Goal: Check status

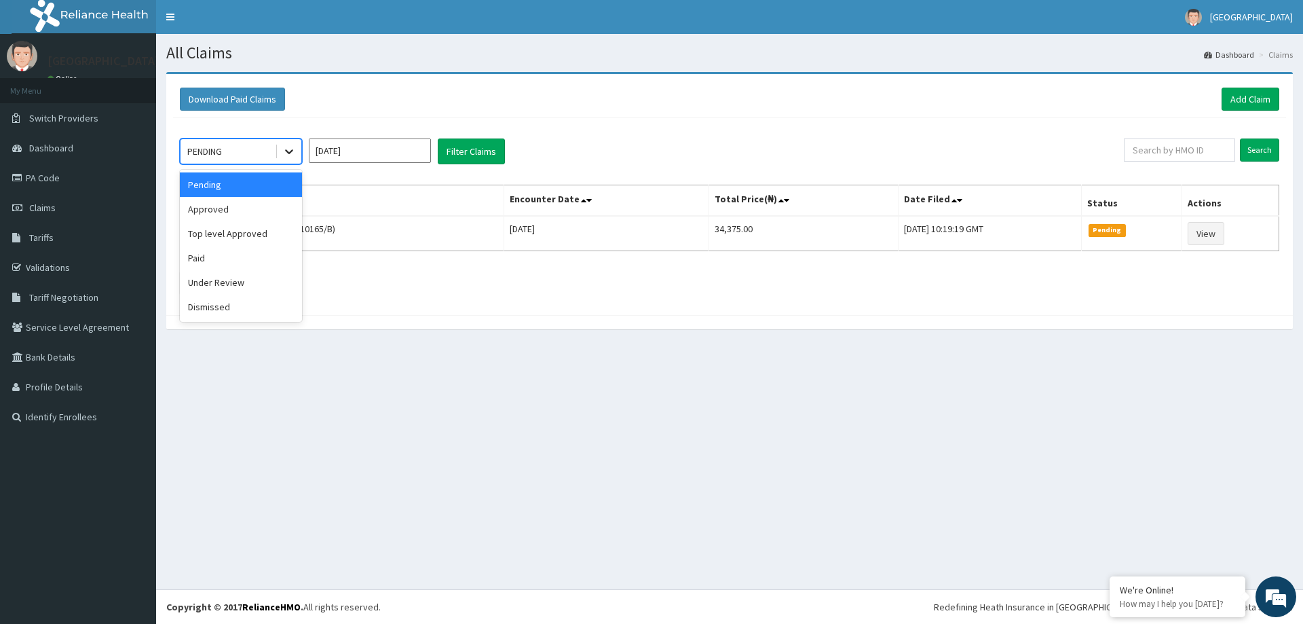
click at [284, 152] on icon at bounding box center [289, 152] width 14 height 14
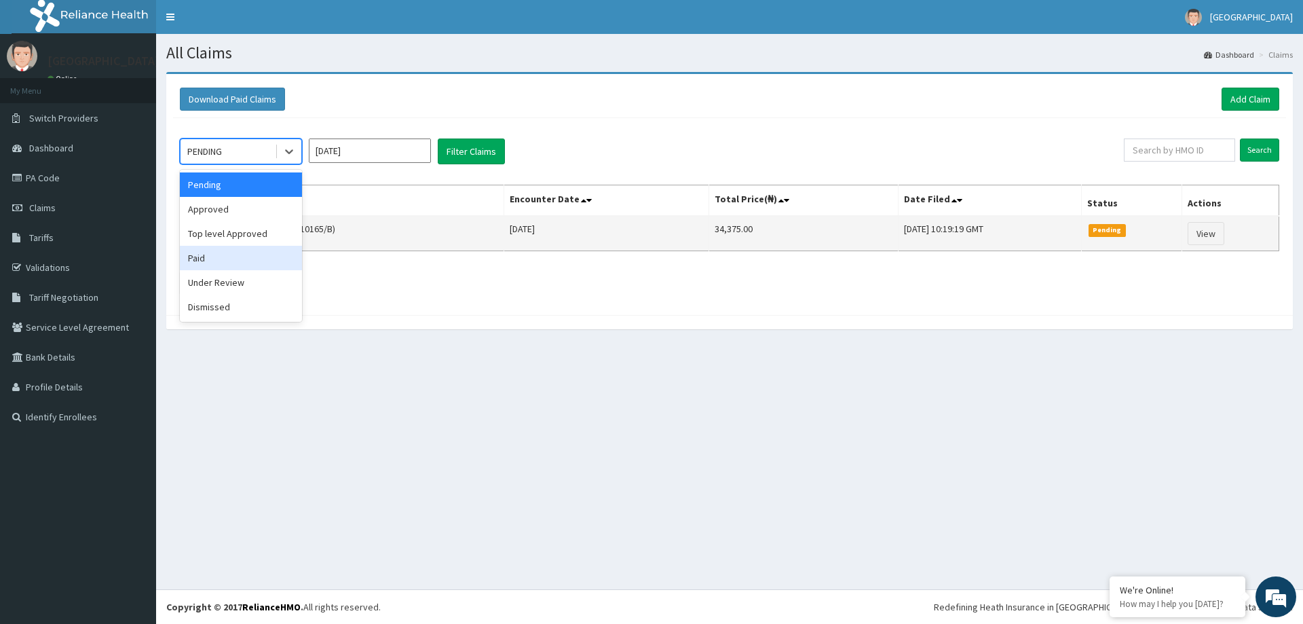
drag, startPoint x: 246, startPoint y: 259, endPoint x: 288, endPoint y: 225, distance: 54.6
click at [246, 257] on div "Paid" at bounding box center [241, 258] width 122 height 24
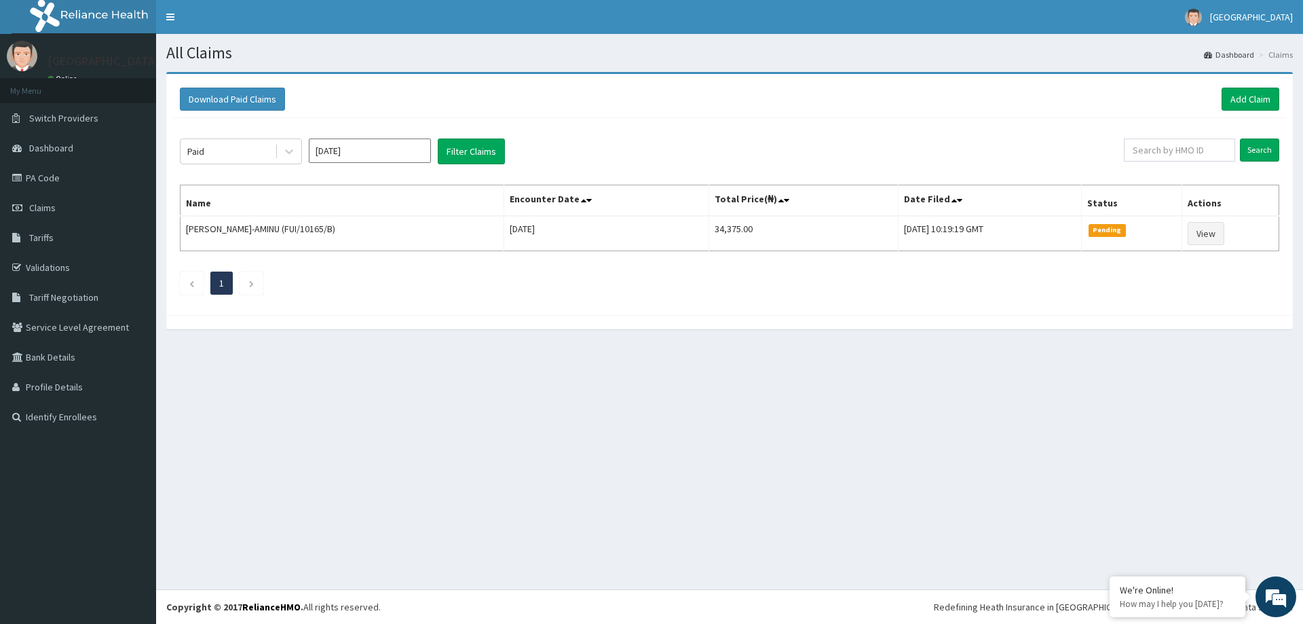
click at [505, 150] on div "Paid Oct 2025 Filter Claims" at bounding box center [652, 151] width 944 height 26
click at [488, 153] on button "Filter Claims" at bounding box center [471, 151] width 67 height 26
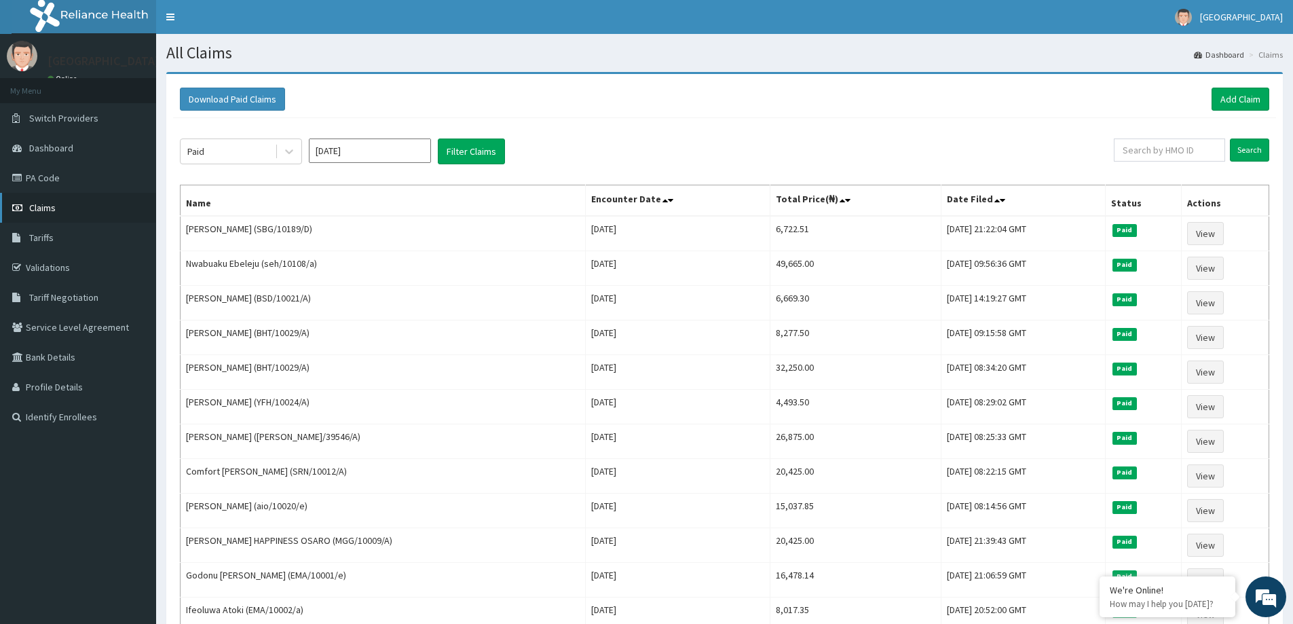
click at [64, 212] on link "Claims" at bounding box center [78, 208] width 156 height 30
